Goal: Transaction & Acquisition: Obtain resource

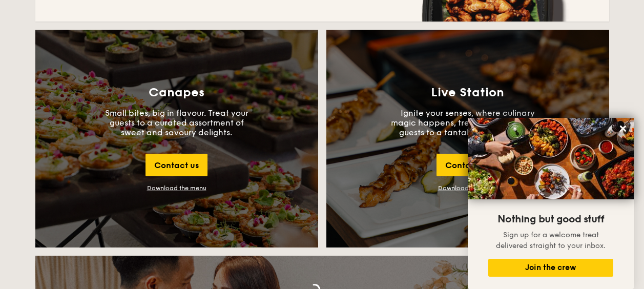
scroll to position [1114, 0]
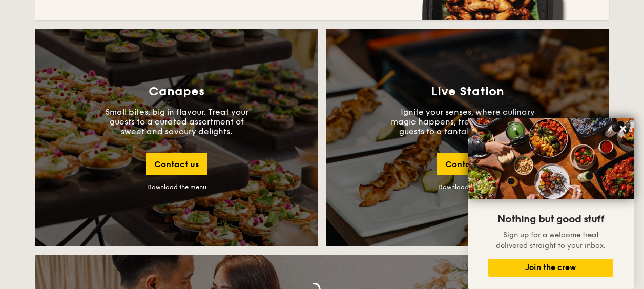
click at [195, 188] on div "Download the menu" at bounding box center [176, 186] width 59 height 7
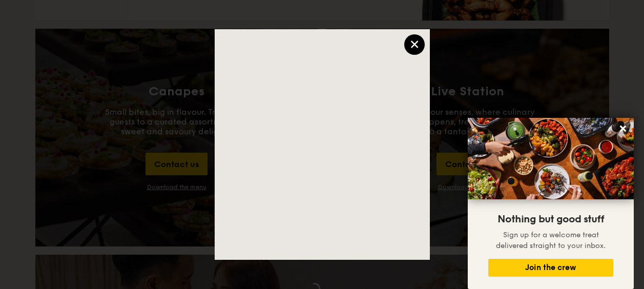
click at [419, 50] on div "×" at bounding box center [414, 44] width 21 height 21
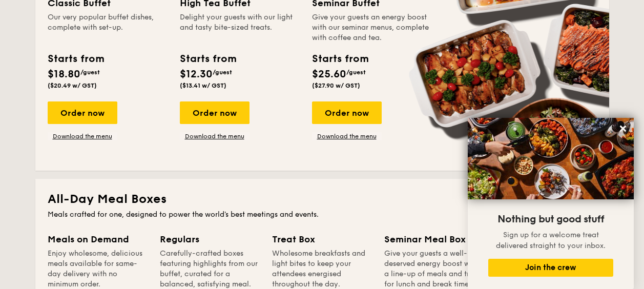
scroll to position [464, 0]
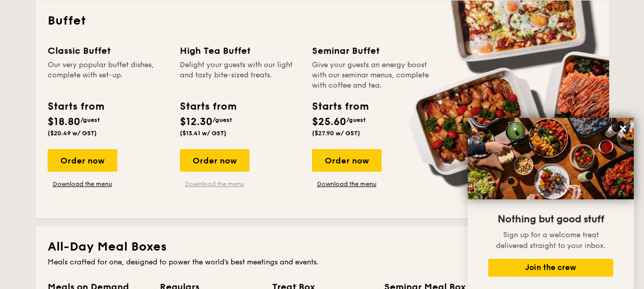
click at [219, 183] on link "Download the menu" at bounding box center [215, 184] width 70 height 8
click at [97, 158] on div "Order now" at bounding box center [83, 160] width 70 height 23
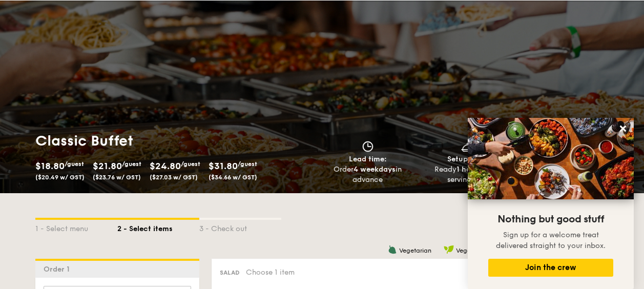
scroll to position [28, 0]
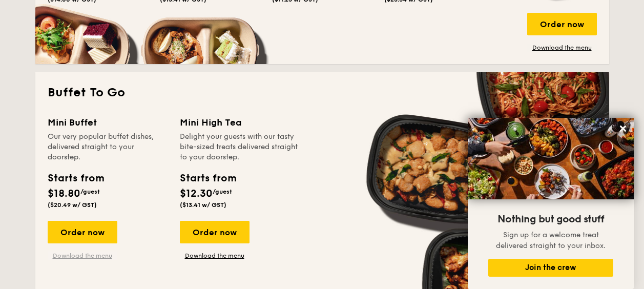
scroll to position [847, 0]
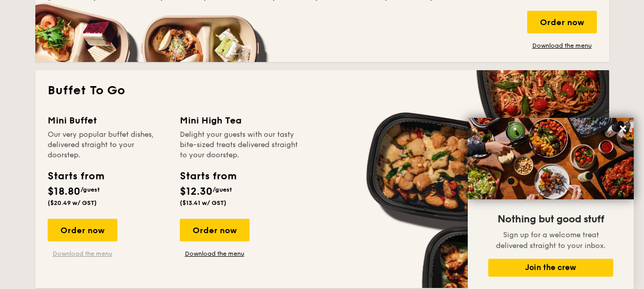
click at [78, 256] on link "Download the menu" at bounding box center [83, 254] width 70 height 8
